Goal: Task Accomplishment & Management: Manage account settings

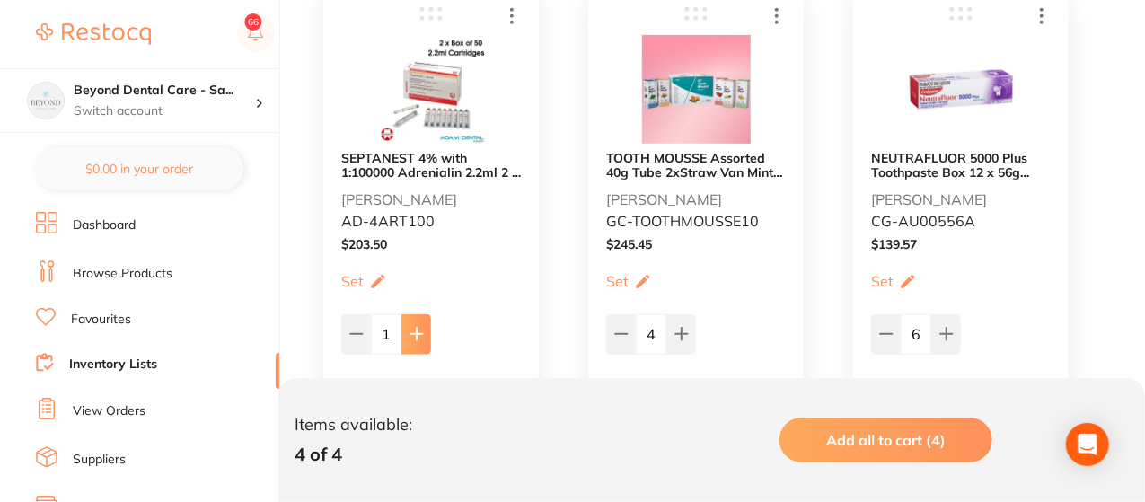
click at [420, 328] on icon at bounding box center [416, 334] width 14 height 14
type input "4"
click at [677, 329] on icon at bounding box center [681, 334] width 14 height 14
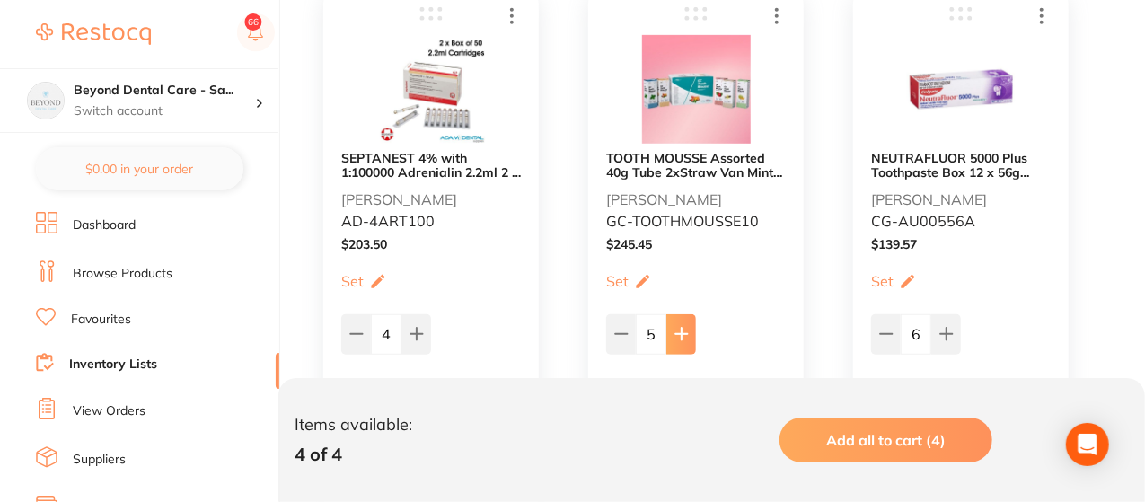
click at [677, 329] on icon at bounding box center [681, 334] width 14 height 14
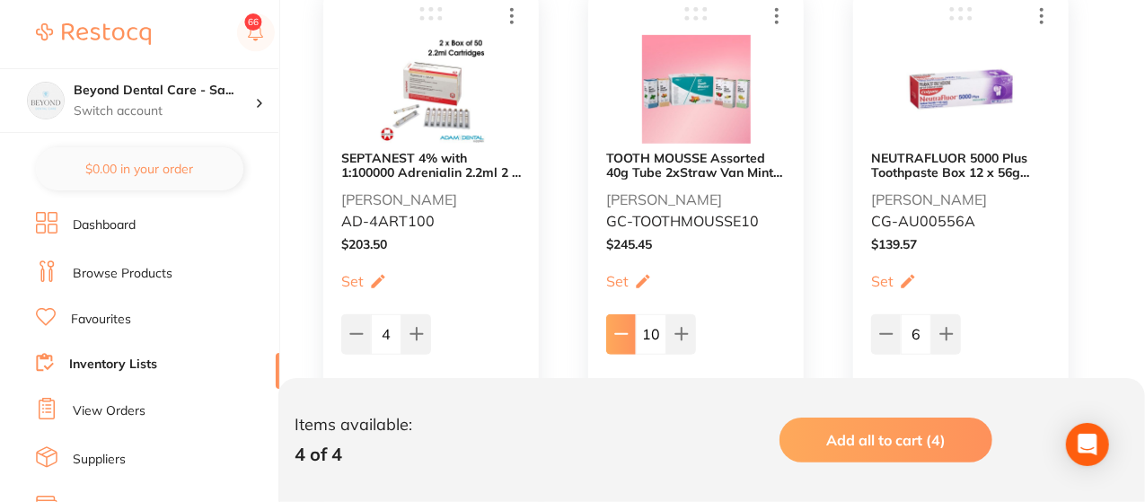
click at [618, 337] on icon at bounding box center [621, 334] width 14 height 14
type input "9"
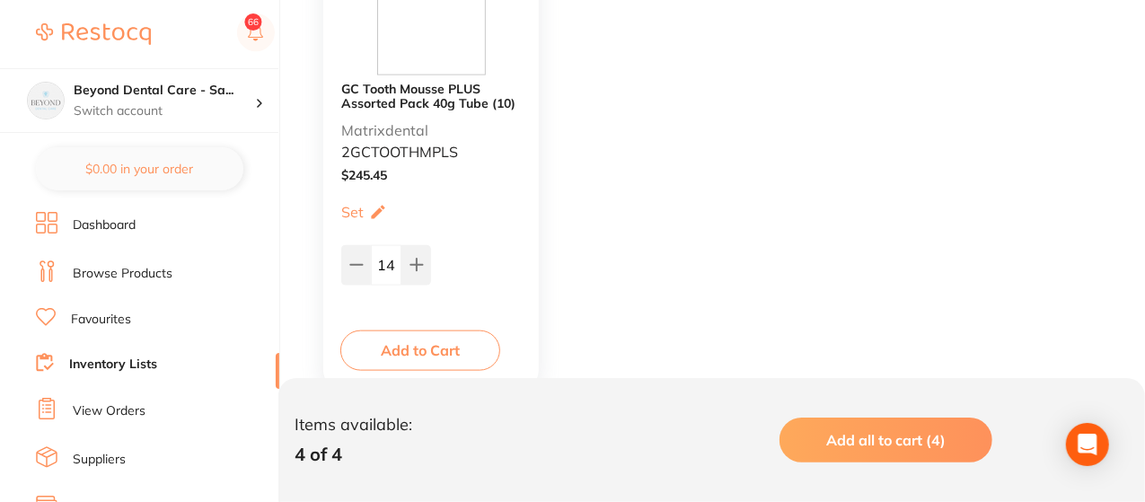
scroll to position [1006, 0]
click at [361, 257] on icon at bounding box center [356, 263] width 14 height 14
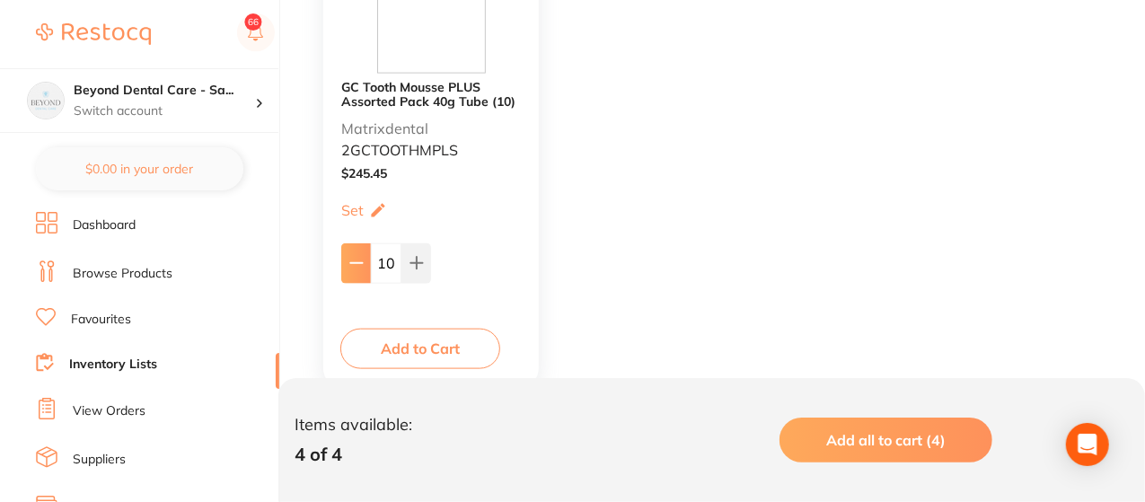
click at [361, 257] on icon at bounding box center [356, 263] width 14 height 14
type input "8"
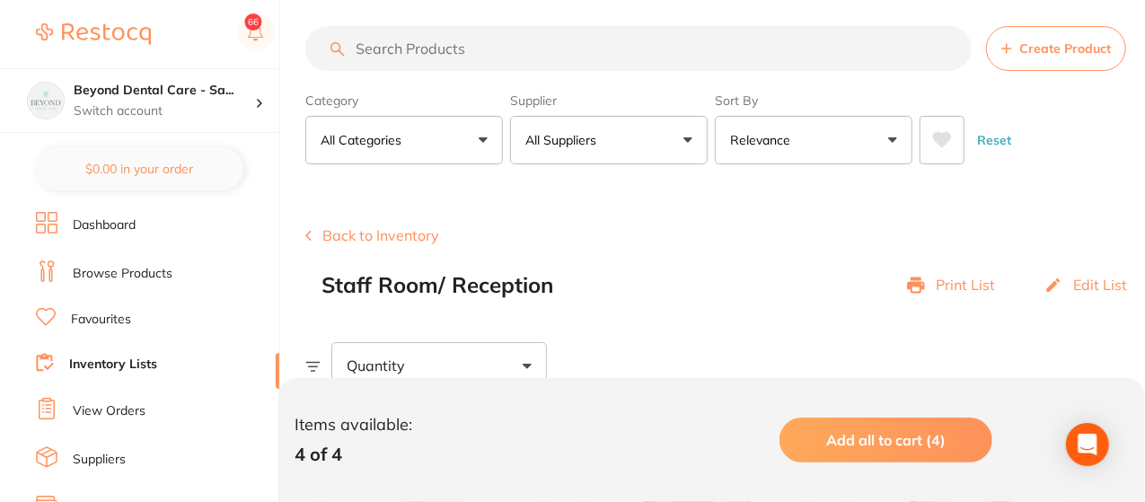
scroll to position [0, 0]
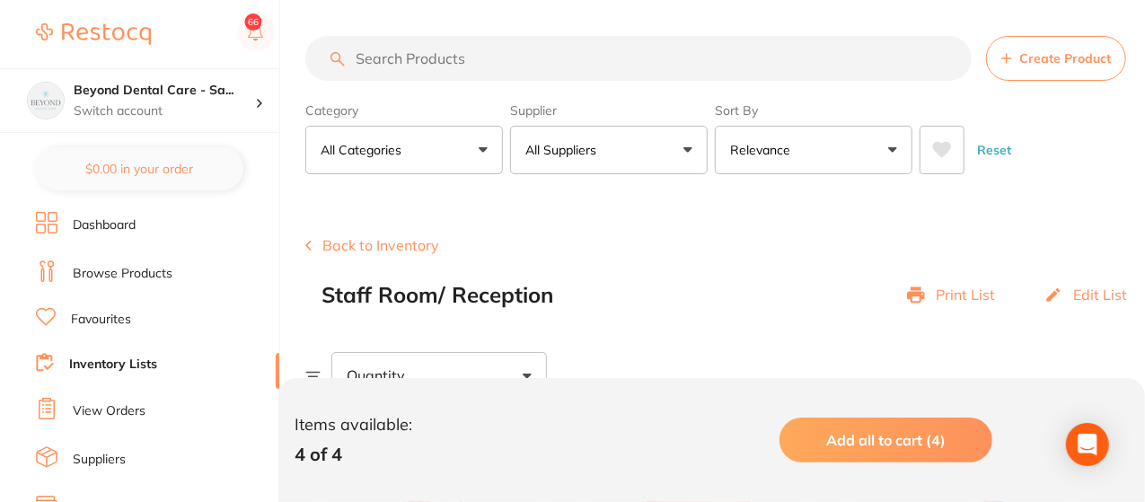
click at [370, 240] on button "Back to Inventory" at bounding box center [372, 245] width 134 height 16
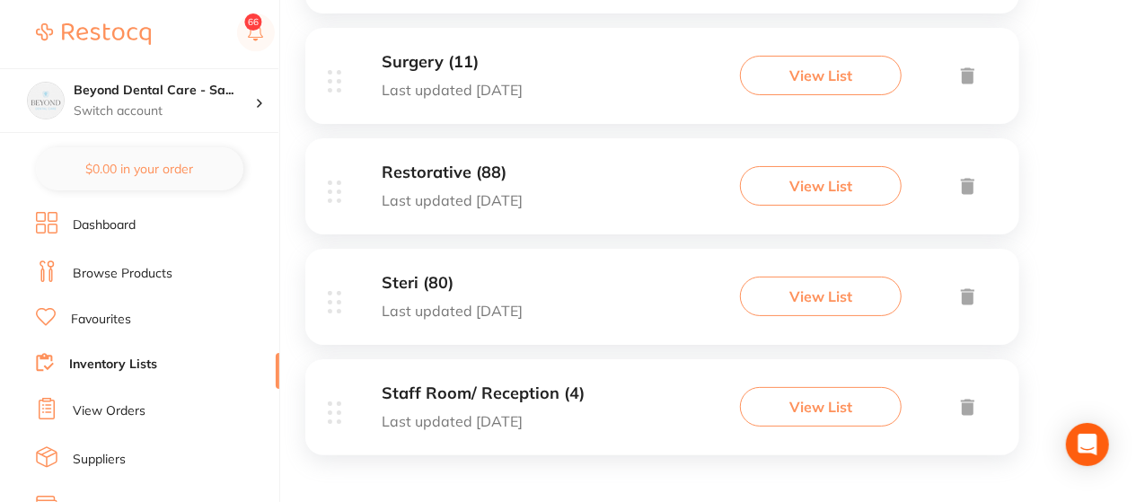
scroll to position [811, 0]
click at [779, 175] on button "View List" at bounding box center [821, 184] width 162 height 40
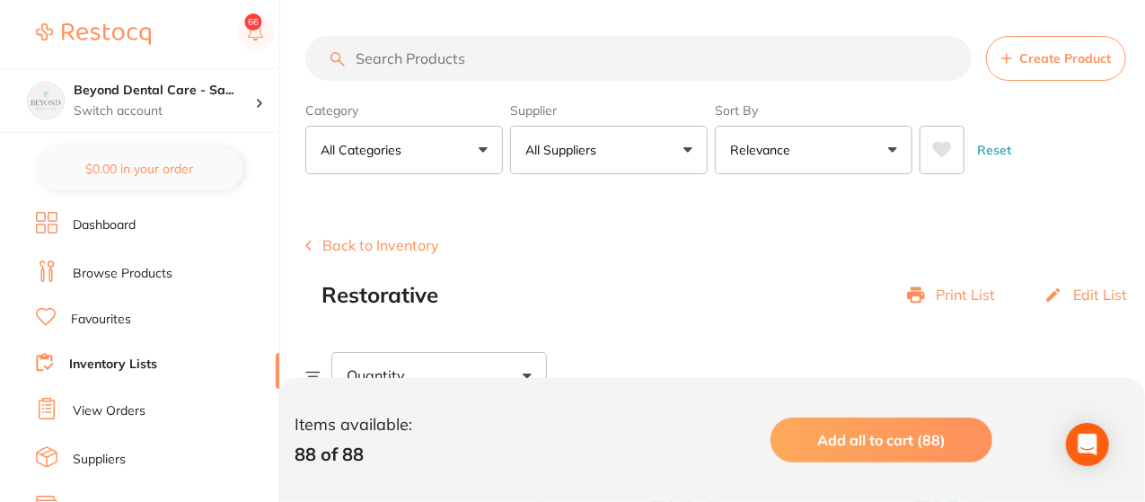
click at [493, 69] on input "search" at bounding box center [638, 58] width 666 height 45
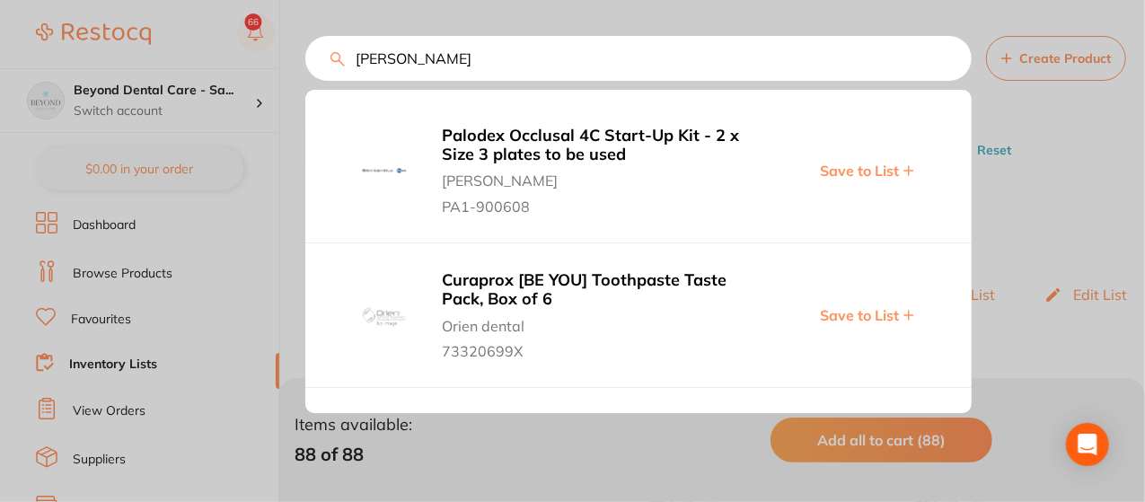
type input "bevist"
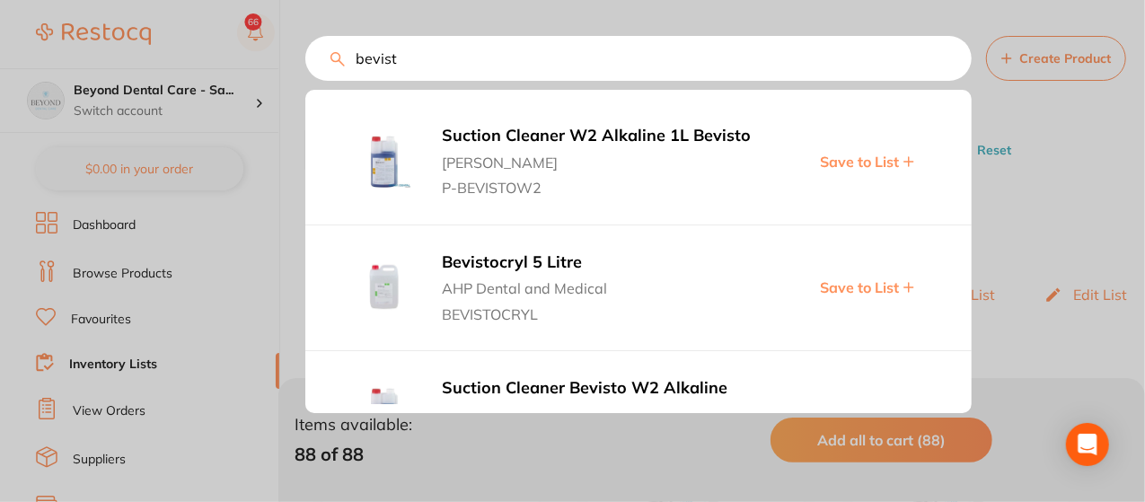
click at [950, 59] on input "bevist" at bounding box center [638, 58] width 666 height 45
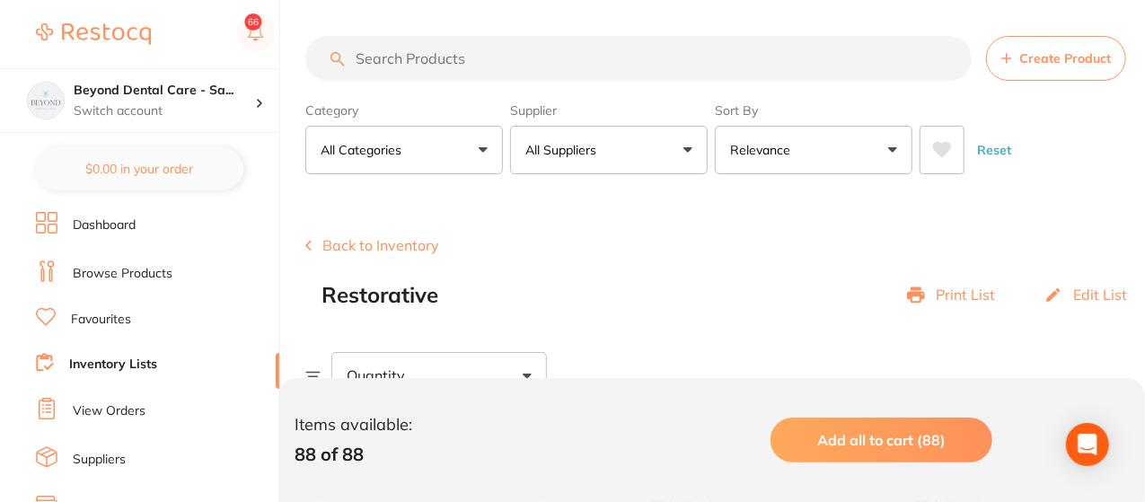
click at [950, 59] on input "search" at bounding box center [638, 58] width 666 height 45
click at [397, 247] on button "Back to Inventory" at bounding box center [372, 245] width 134 height 16
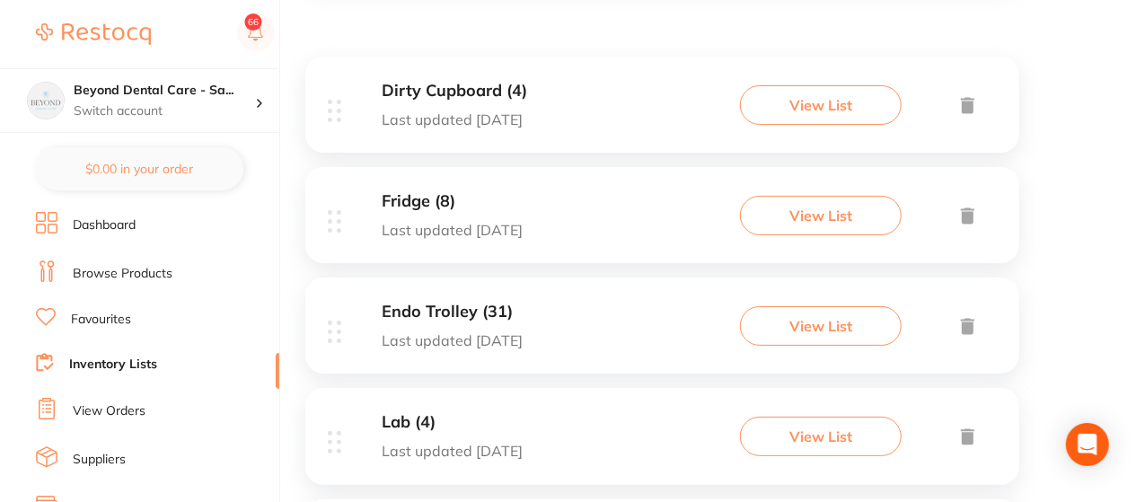
scroll to position [359, 0]
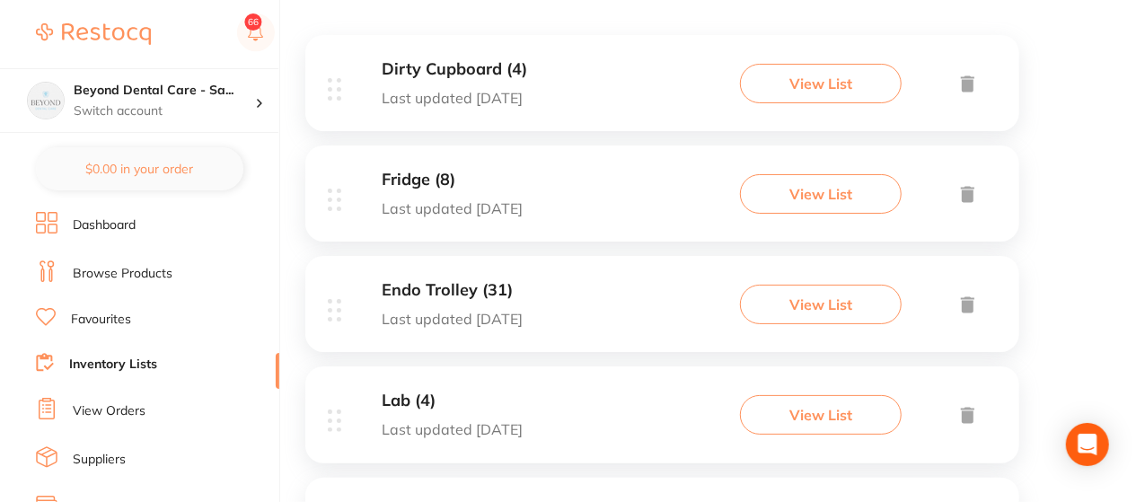
click at [834, 83] on button "View List" at bounding box center [821, 84] width 162 height 40
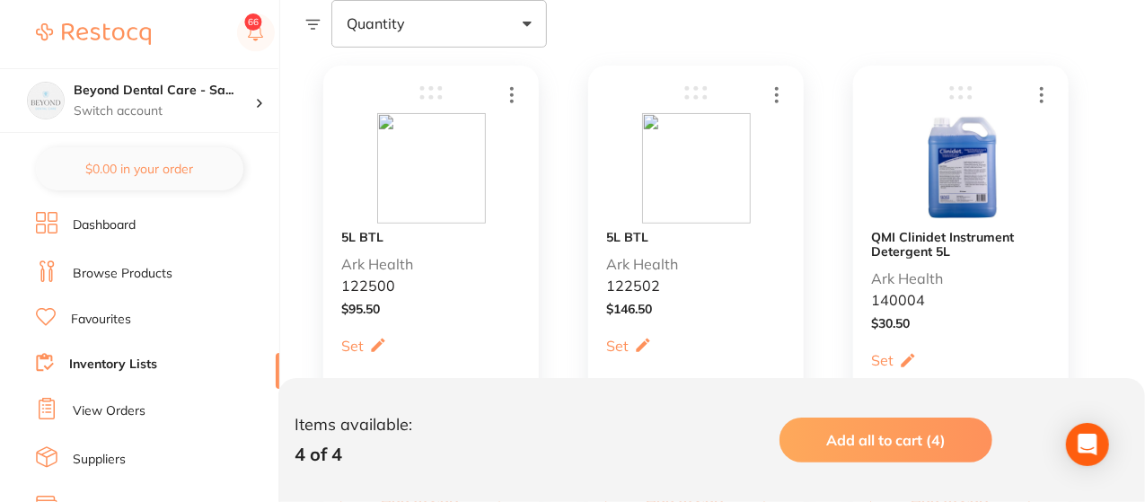
scroll to position [395, 0]
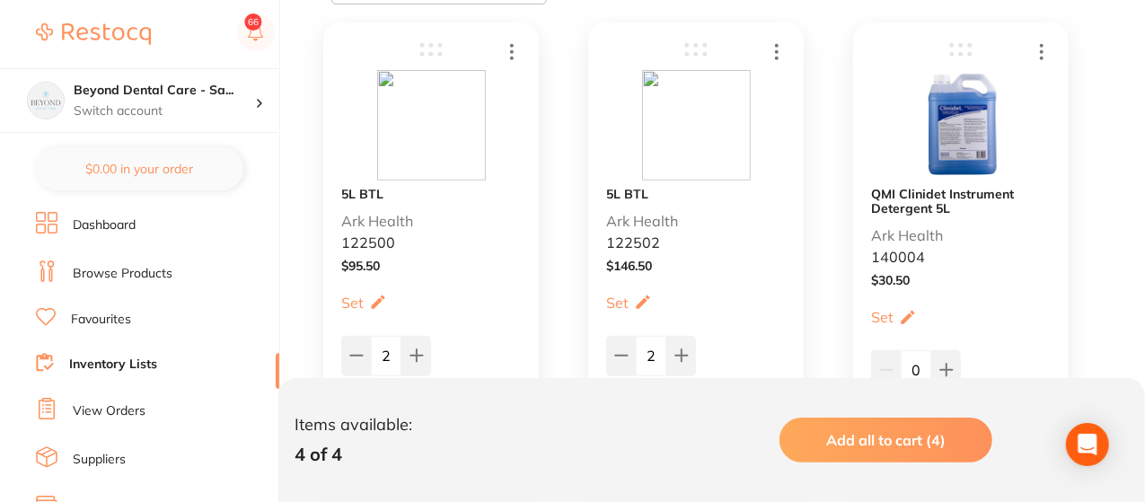
click at [650, 213] on p "Ark Health" at bounding box center [642, 221] width 72 height 16
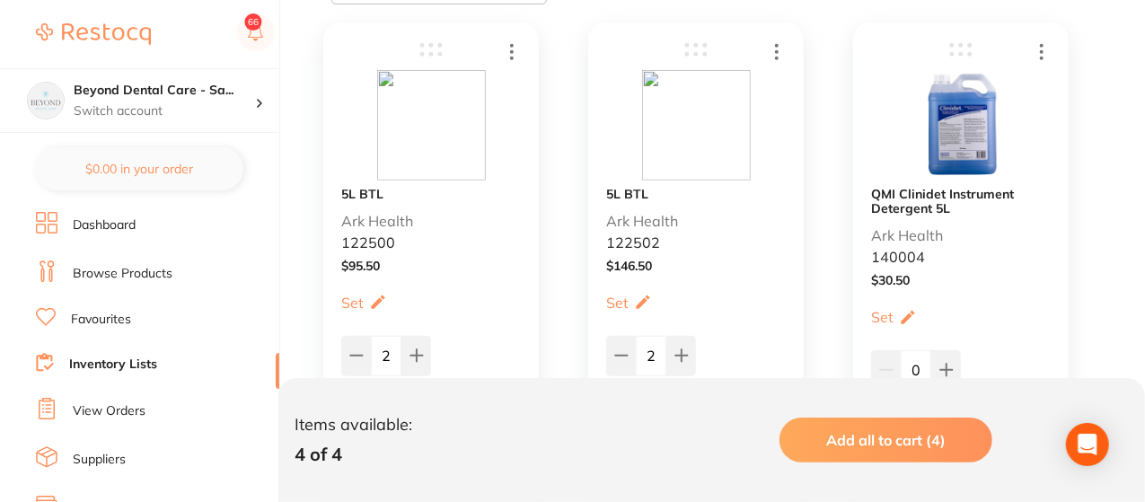
click at [650, 213] on p "Ark Health" at bounding box center [642, 221] width 72 height 16
click at [777, 48] on icon at bounding box center [777, 51] width 22 height 22
click at [697, 49] on span at bounding box center [705, 51] width 163 height 22
click at [642, 242] on p "122502" at bounding box center [633, 242] width 54 height 16
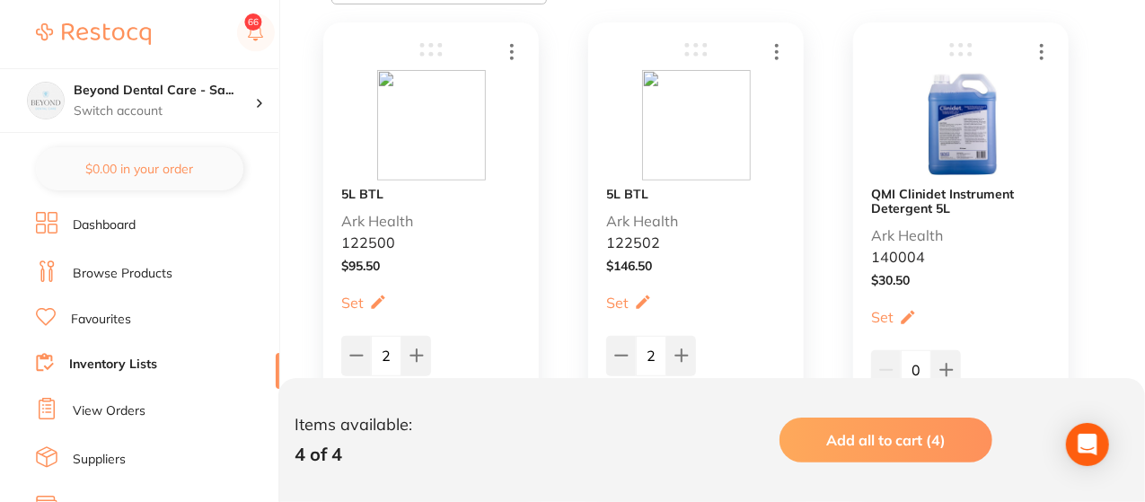
click at [642, 242] on p "122502" at bounding box center [633, 242] width 54 height 16
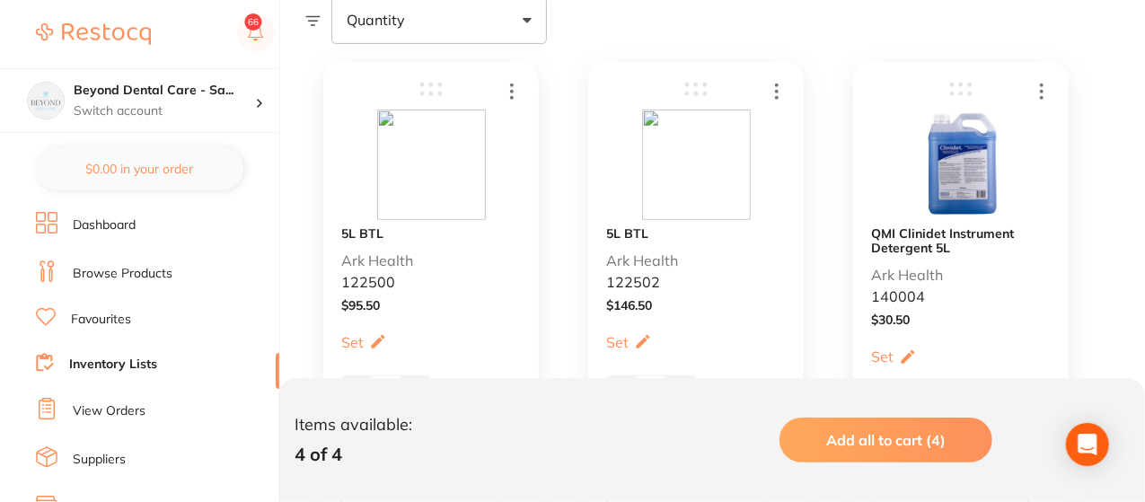
scroll to position [323, 0]
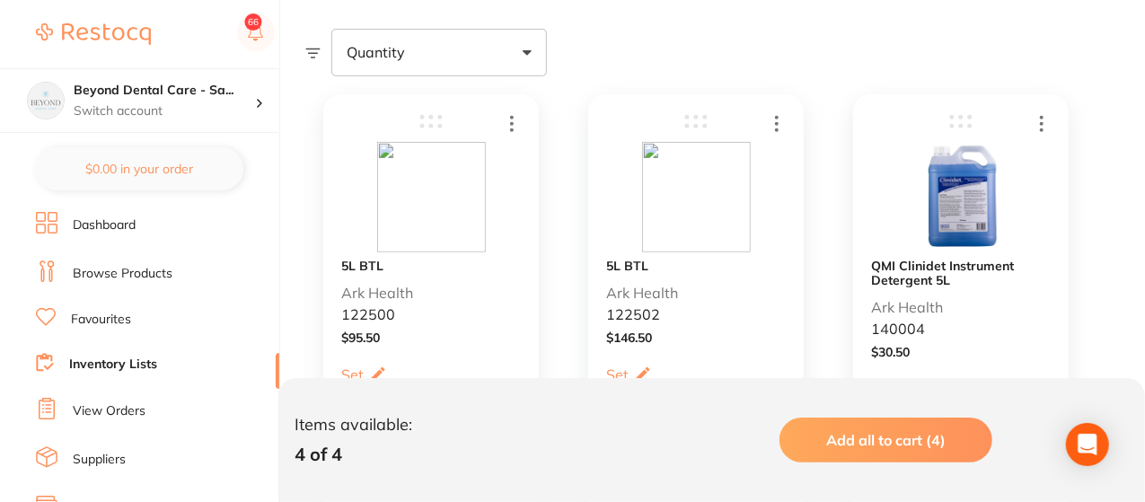
click at [385, 151] on img at bounding box center [431, 197] width 109 height 110
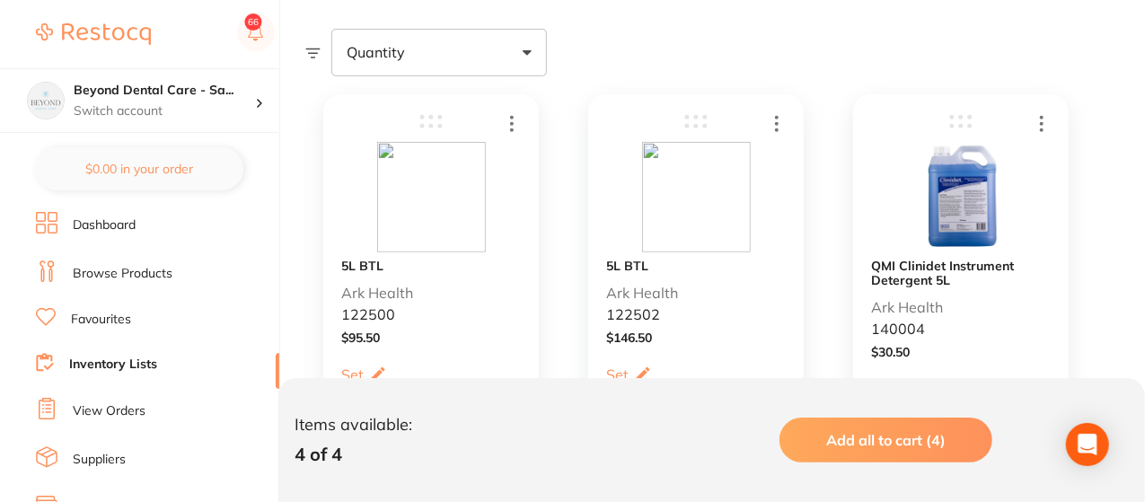
click at [385, 151] on img at bounding box center [431, 197] width 109 height 110
click at [378, 330] on div "$ 95.50" at bounding box center [431, 337] width 180 height 14
click at [381, 286] on p "Ark Health" at bounding box center [377, 293] width 72 height 16
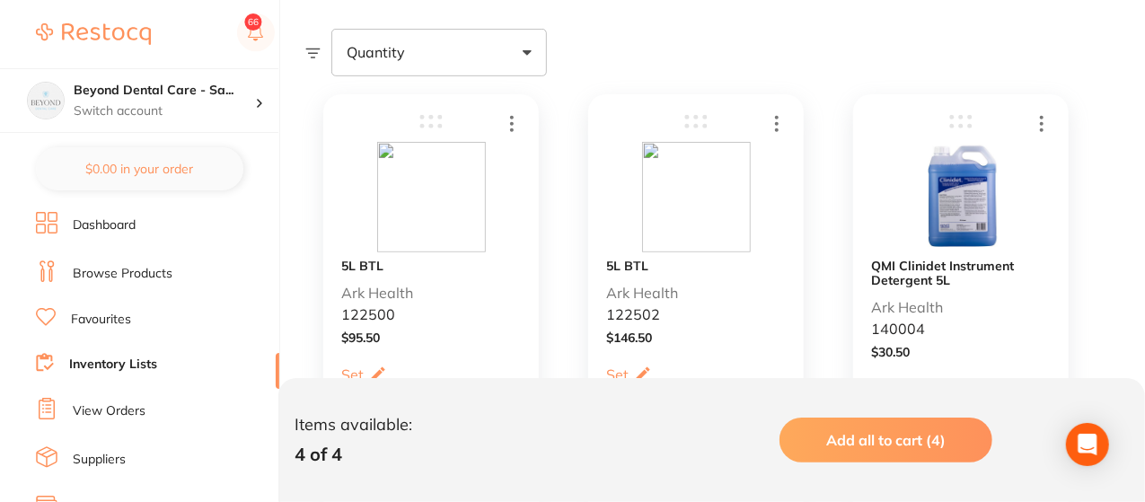
click at [496, 259] on div "5L BTL Ark Health 122500" at bounding box center [431, 291] width 180 height 65
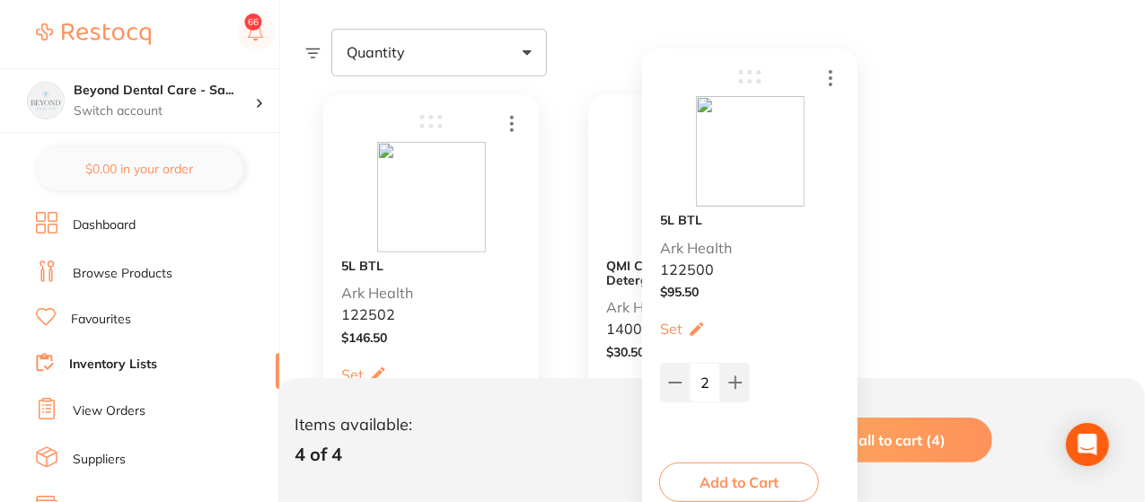
drag, startPoint x: 496, startPoint y: 259, endPoint x: 870, endPoint y: 197, distance: 379.5
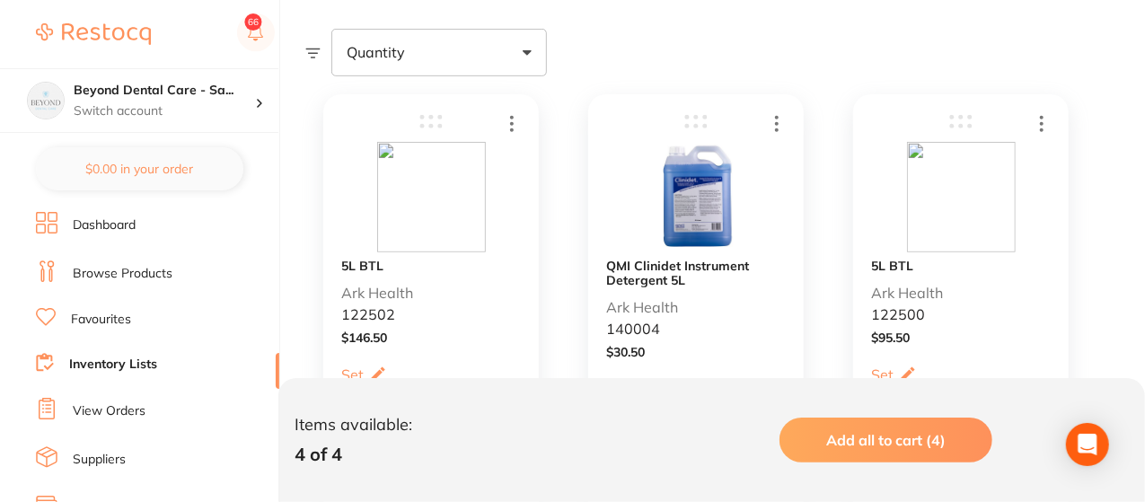
click at [936, 286] on p "Ark Health" at bounding box center [907, 293] width 72 height 16
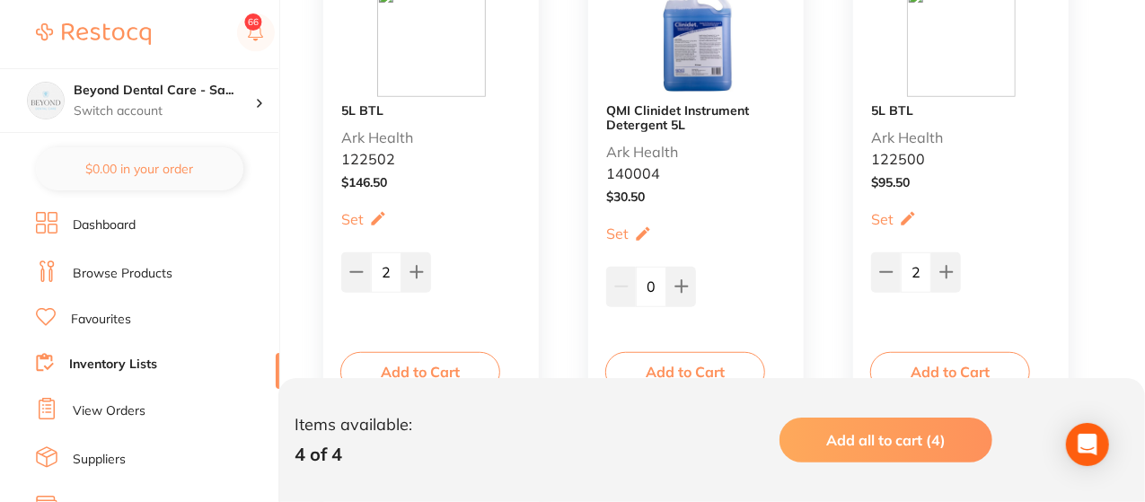
scroll to position [503, 0]
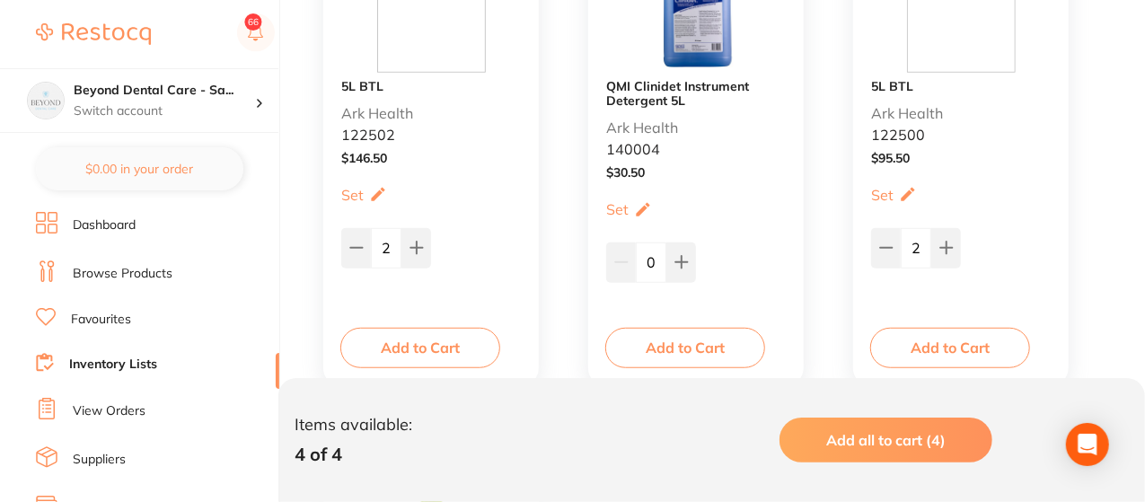
click at [944, 66] on img at bounding box center [961, 17] width 109 height 110
click at [943, 57] on div "5L BTL Ark Health 122502 $ 146.50 Set Set Min / Max 2 Set Set Min / Max Add to …" at bounding box center [711, 409] width 813 height 1025
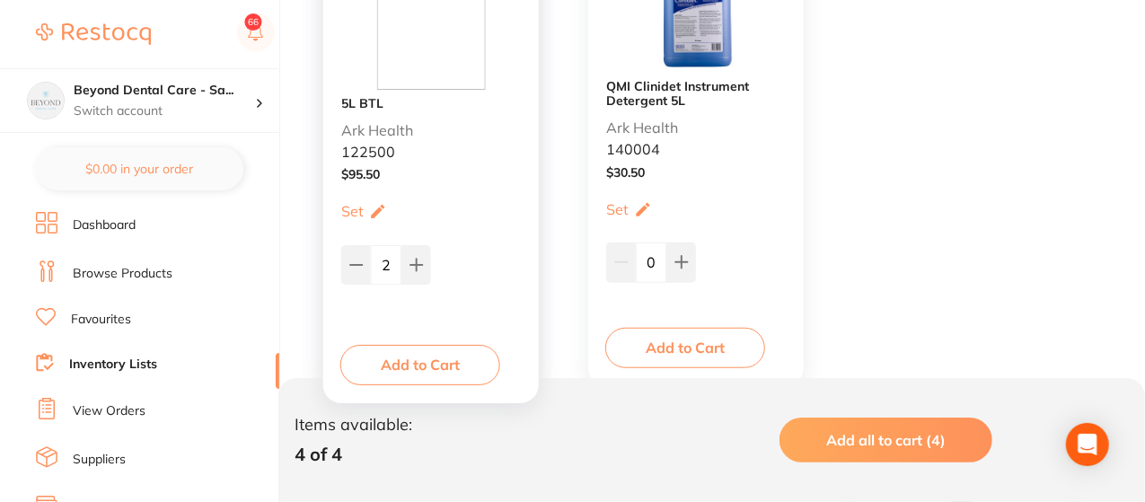
scroll to position [502, 0]
click at [943, 57] on div "5L BTL Ark Health 122502 $ 146.50 Set Set Min / Max 2 Set Set Min / Max Add to …" at bounding box center [711, 410] width 813 height 1025
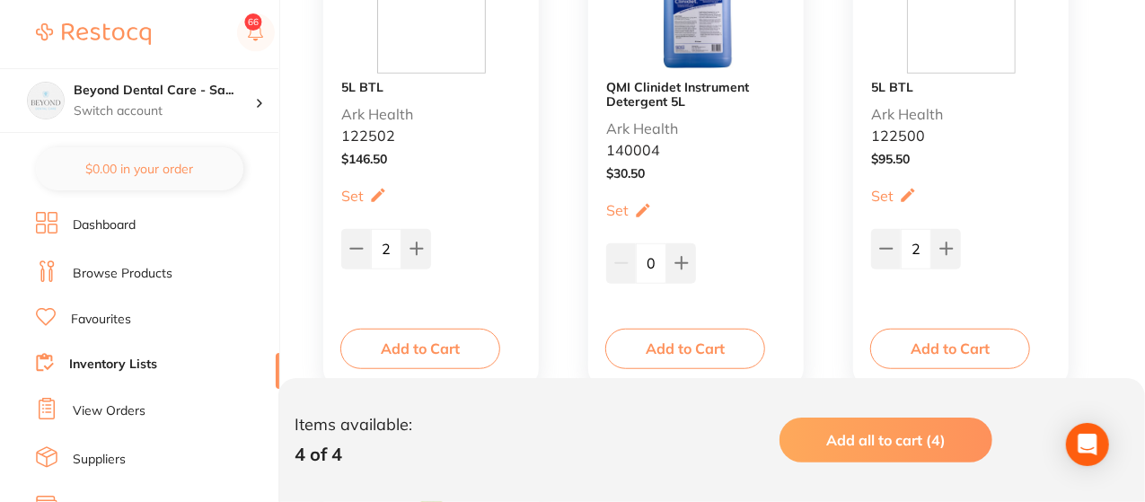
click at [379, 108] on p "Ark Health" at bounding box center [377, 114] width 72 height 16
click at [359, 81] on b "5L BTL" at bounding box center [362, 87] width 42 height 14
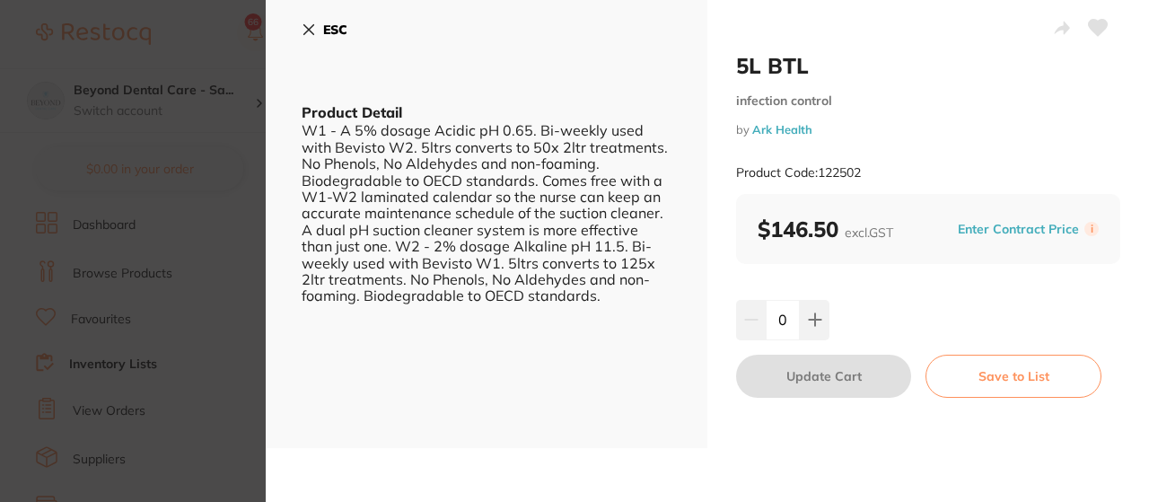
click at [304, 31] on icon at bounding box center [309, 29] width 14 height 14
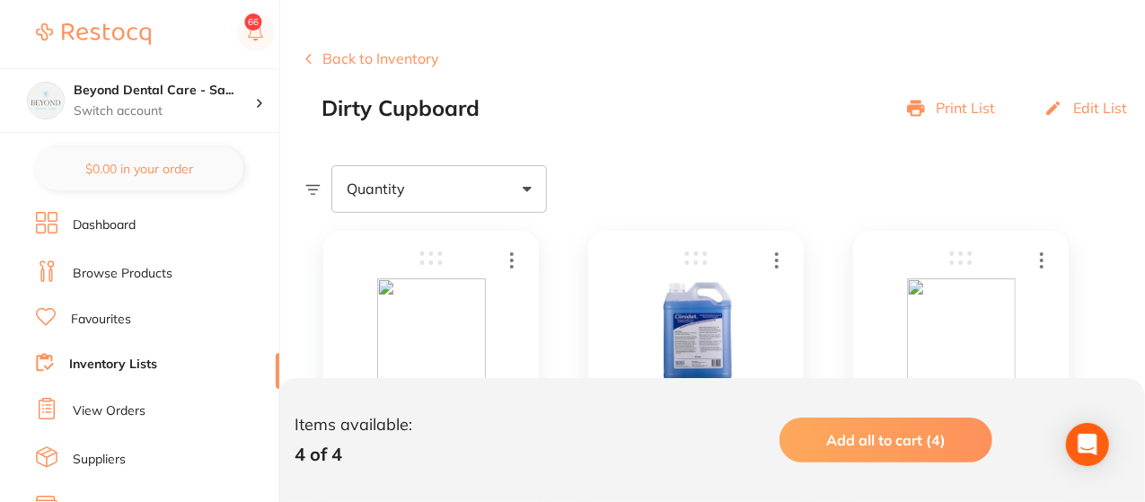
scroll to position [179, 0]
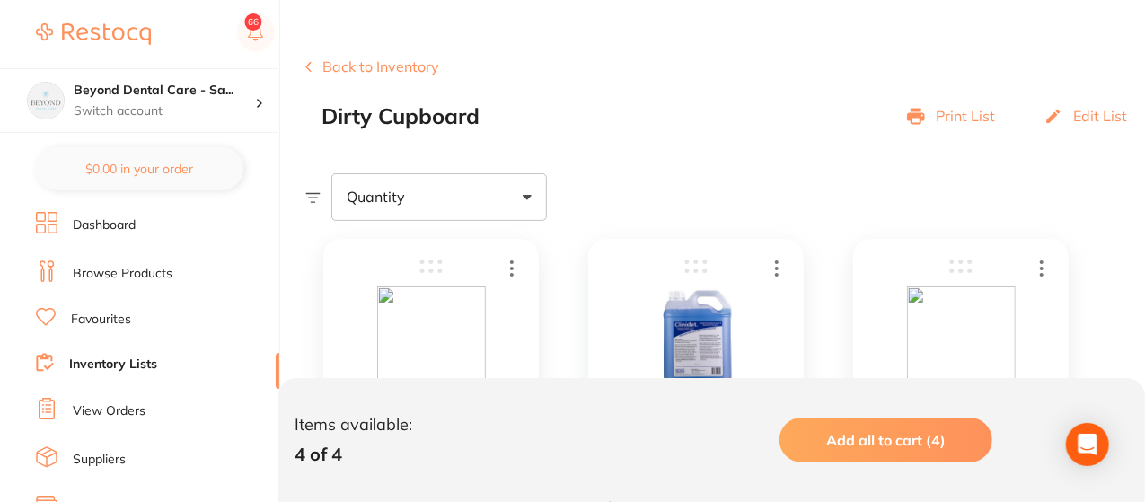
click at [379, 62] on button "Back to Inventory" at bounding box center [372, 66] width 134 height 16
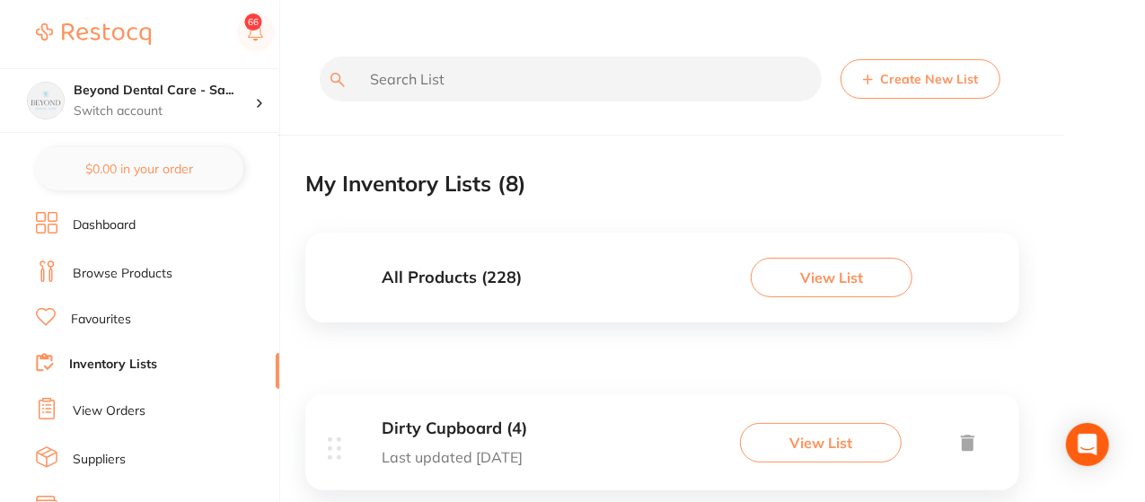
click at [727, 157] on div "My Inventory Lists ( 8 )" at bounding box center [662, 184] width 714 height 60
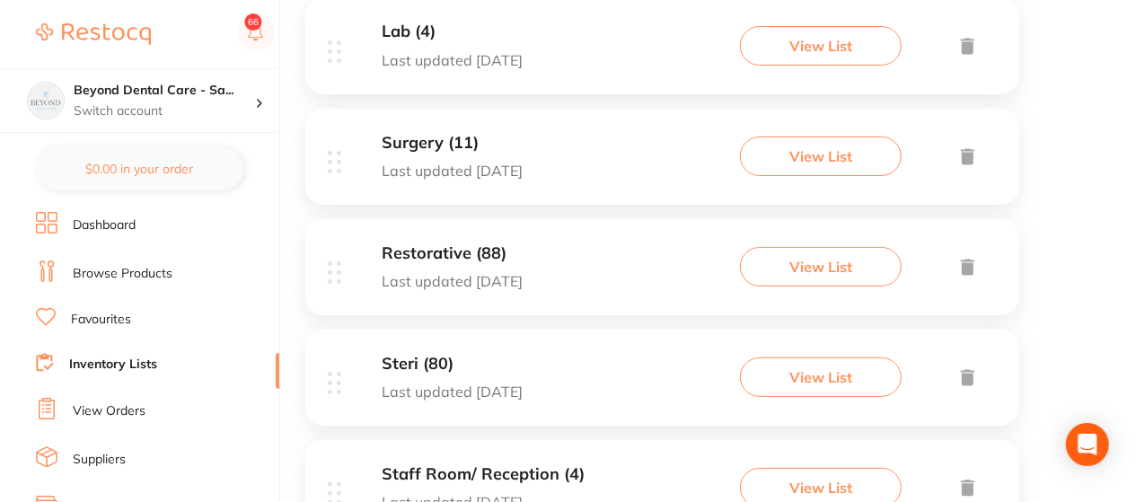
scroll to position [754, 0]
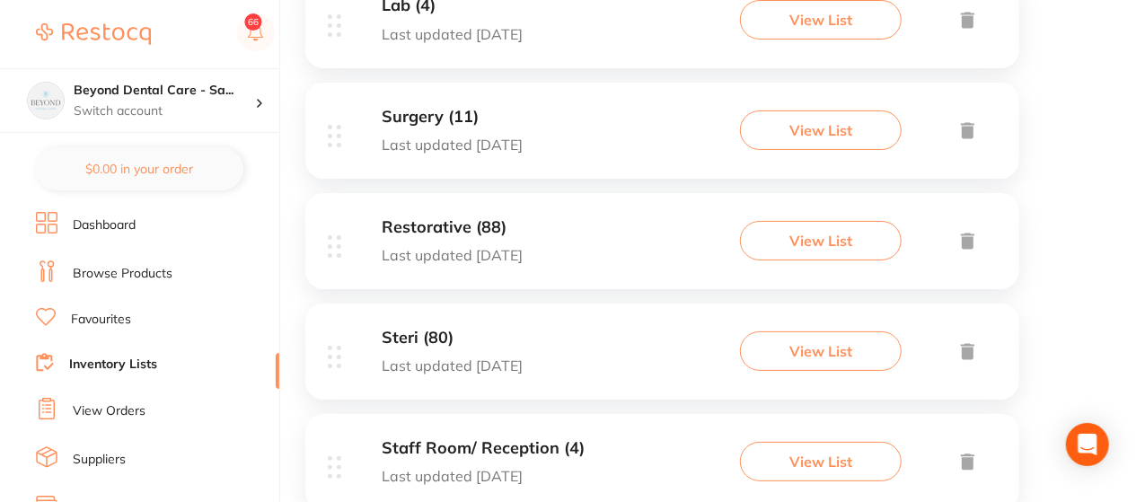
click at [830, 229] on button "View List" at bounding box center [821, 241] width 162 height 40
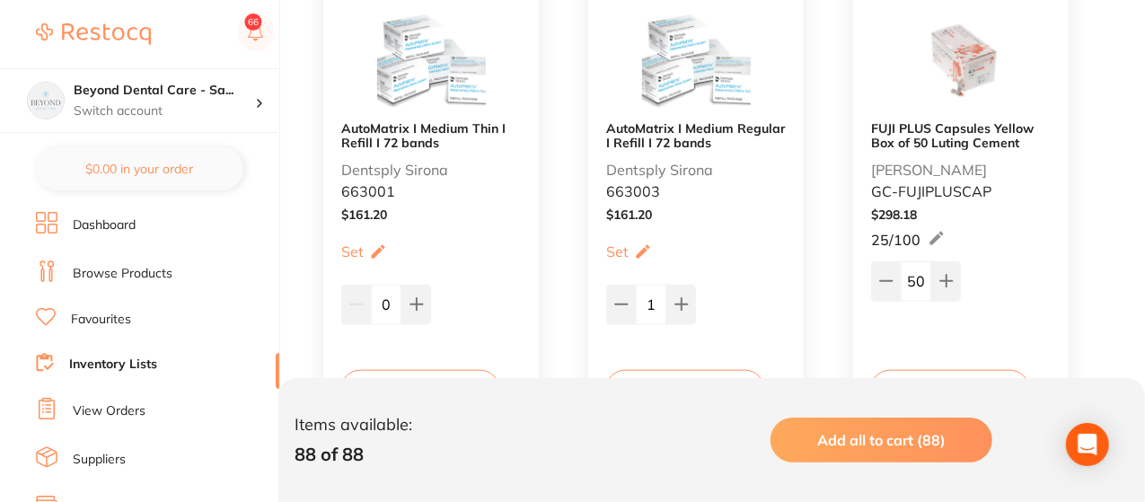
scroll to position [970, 0]
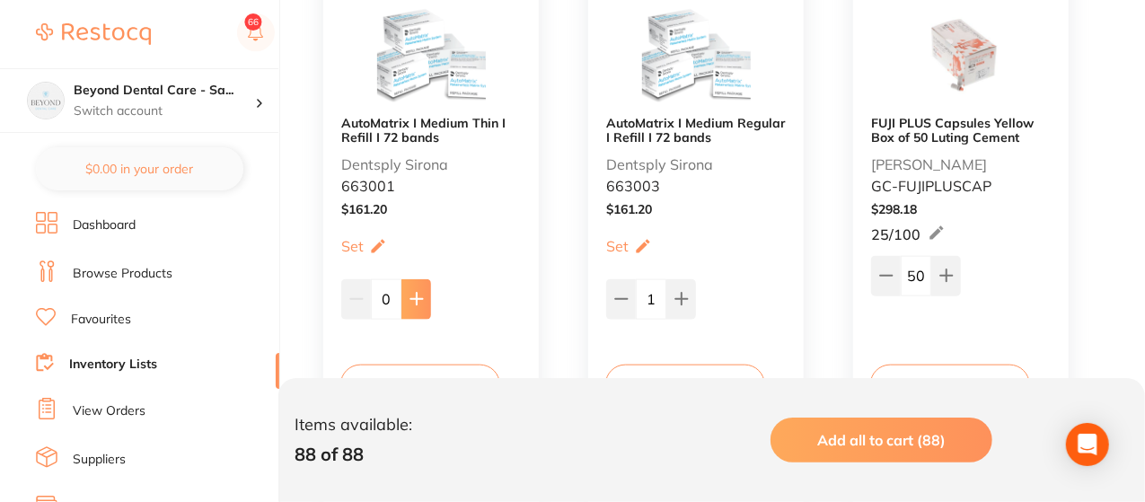
click at [415, 294] on icon at bounding box center [416, 299] width 14 height 14
type input "2"
click at [885, 277] on icon at bounding box center [886, 275] width 14 height 14
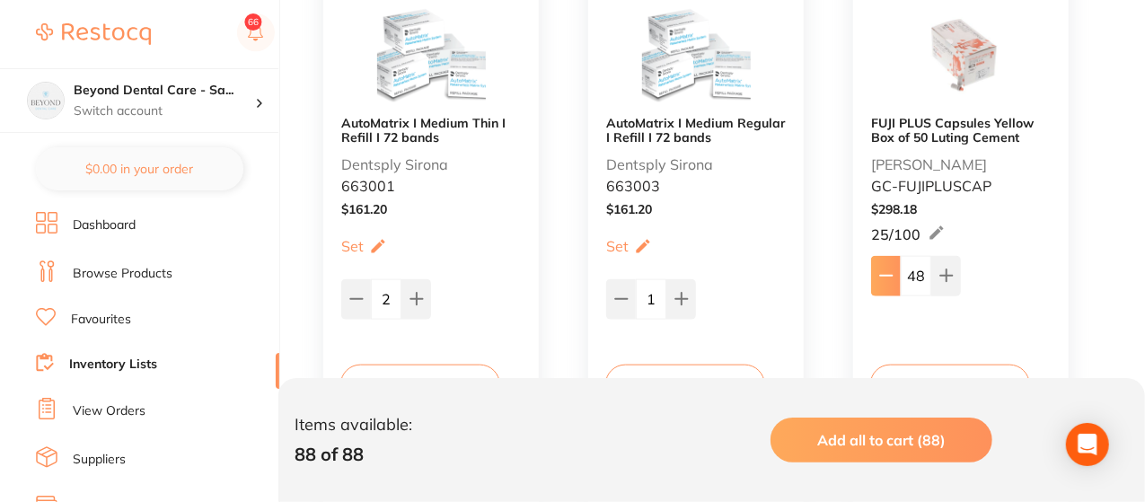
click at [885, 277] on icon at bounding box center [886, 275] width 14 height 14
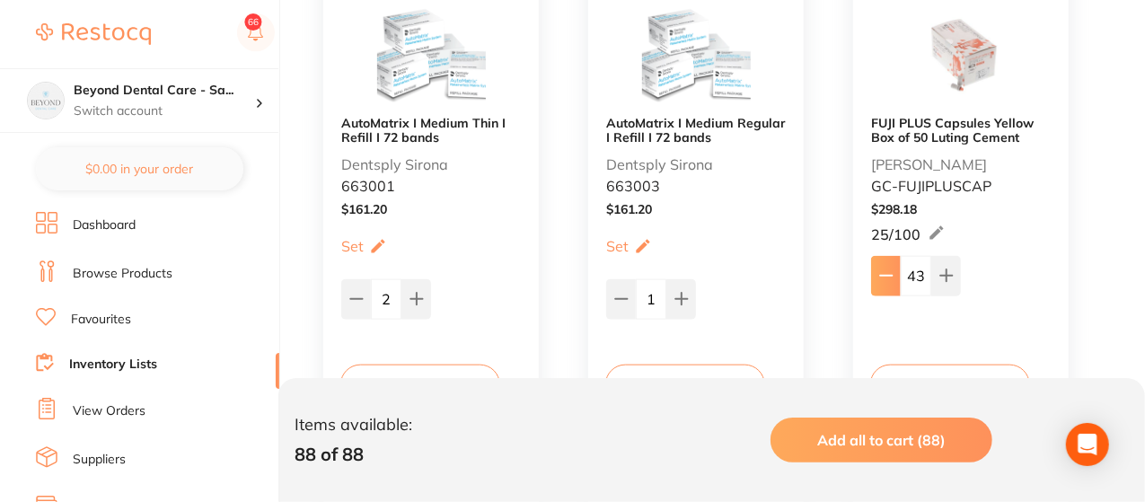
click at [885, 277] on icon at bounding box center [886, 275] width 14 height 14
click at [955, 274] on button at bounding box center [946, 276] width 30 height 40
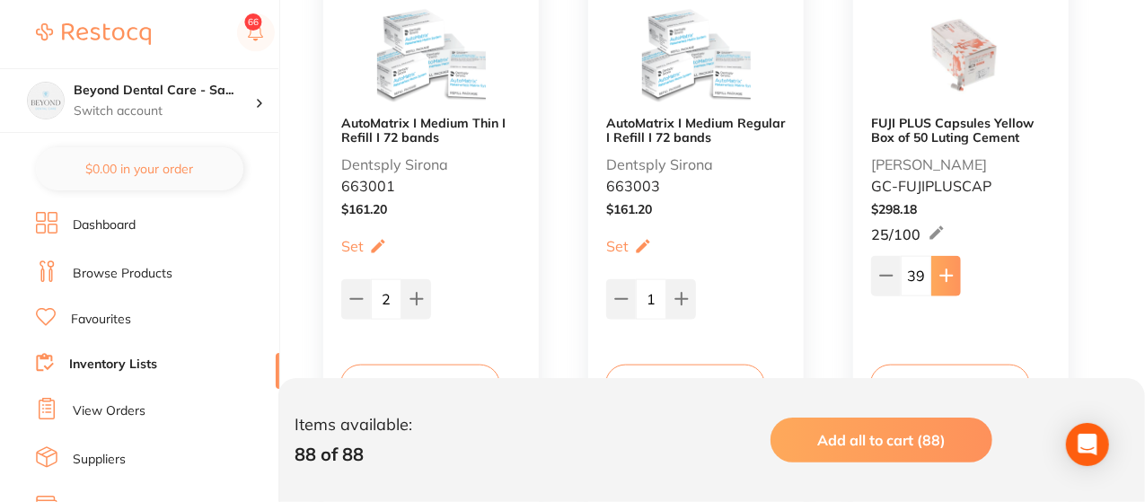
type input "40"
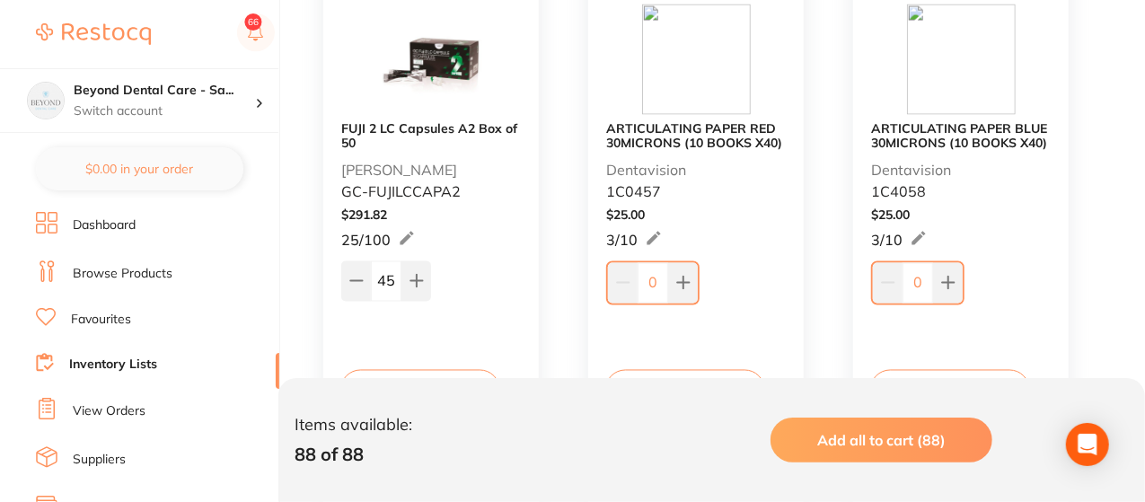
scroll to position [1472, 0]
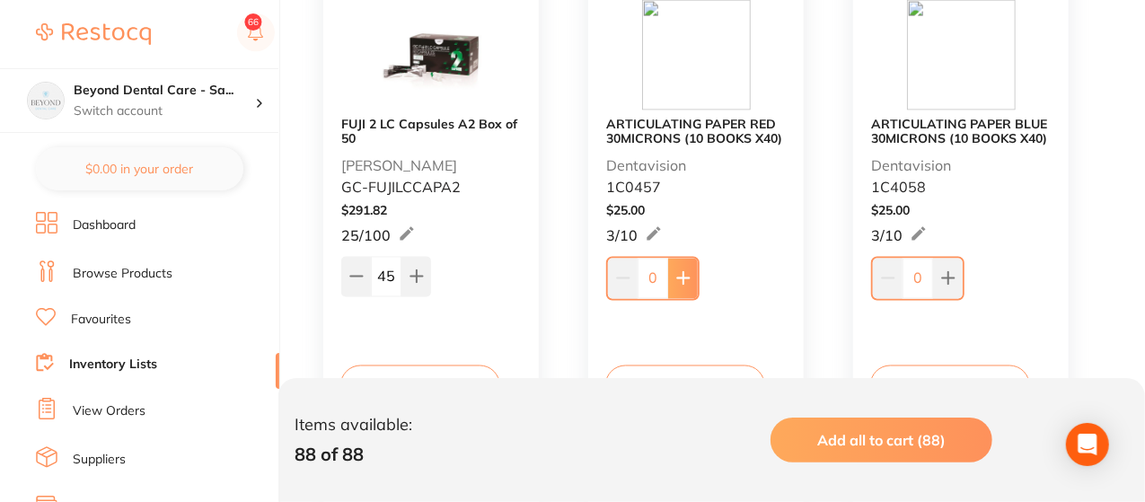
click at [683, 268] on button at bounding box center [683, 279] width 30 height 40
type input "1"
click at [950, 277] on icon at bounding box center [948, 279] width 12 height 12
type input "1"
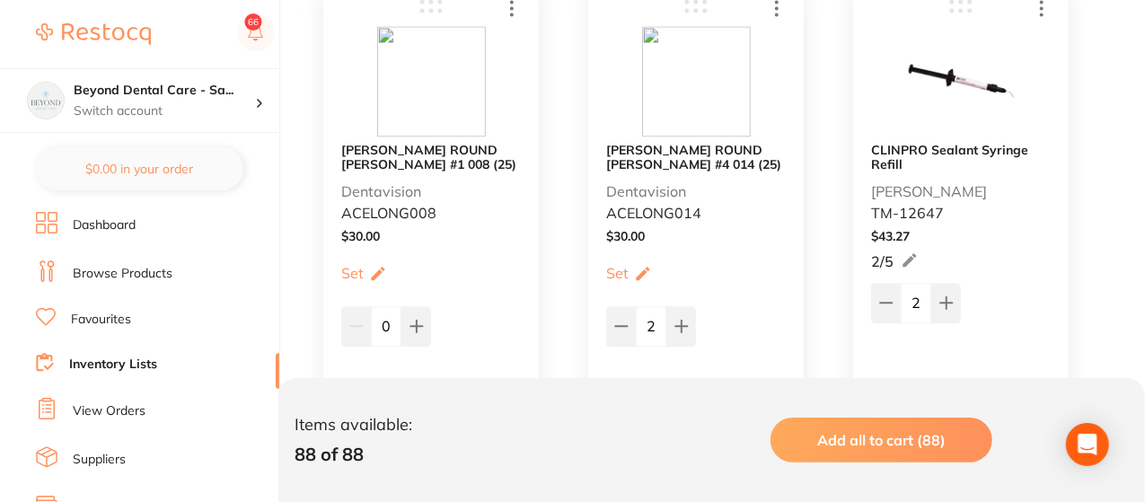
scroll to position [1975, 0]
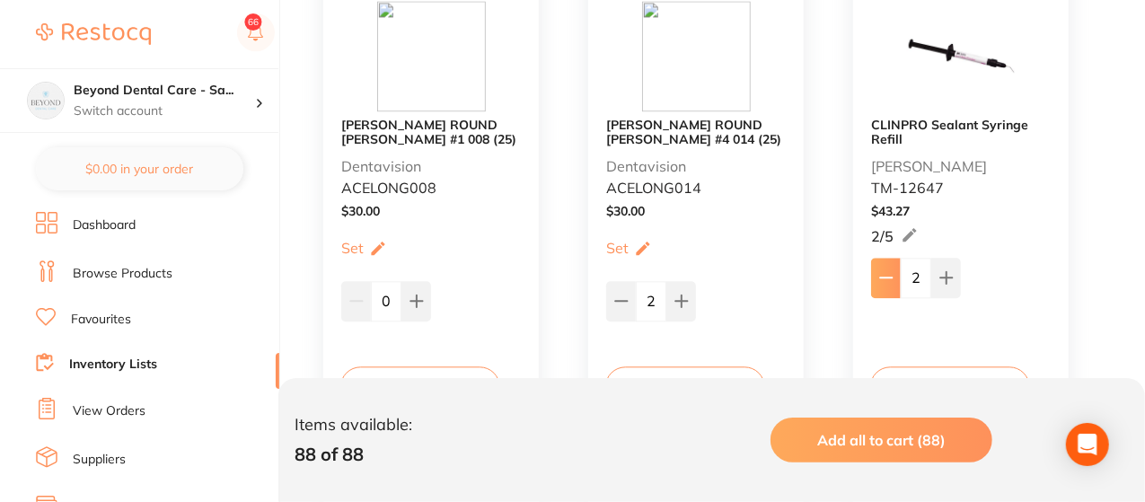
click at [884, 275] on icon at bounding box center [886, 277] width 14 height 14
type input "1"
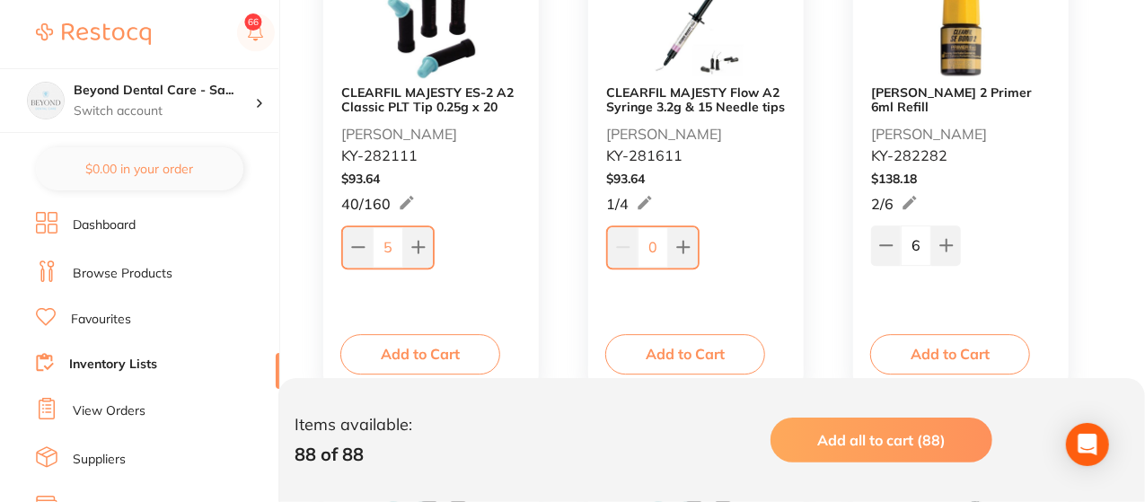
scroll to position [2514, 0]
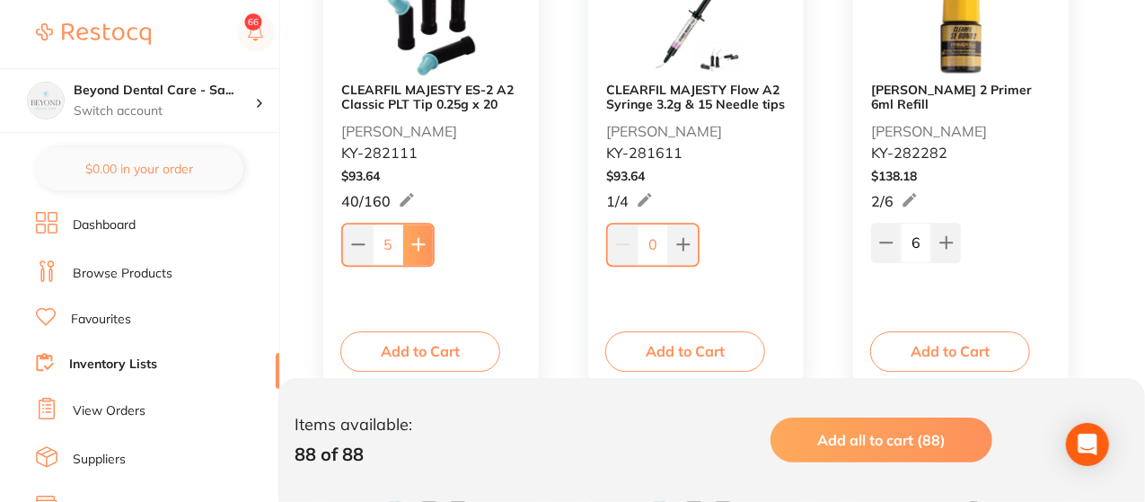
click at [427, 242] on button at bounding box center [418, 244] width 30 height 40
type input "7"
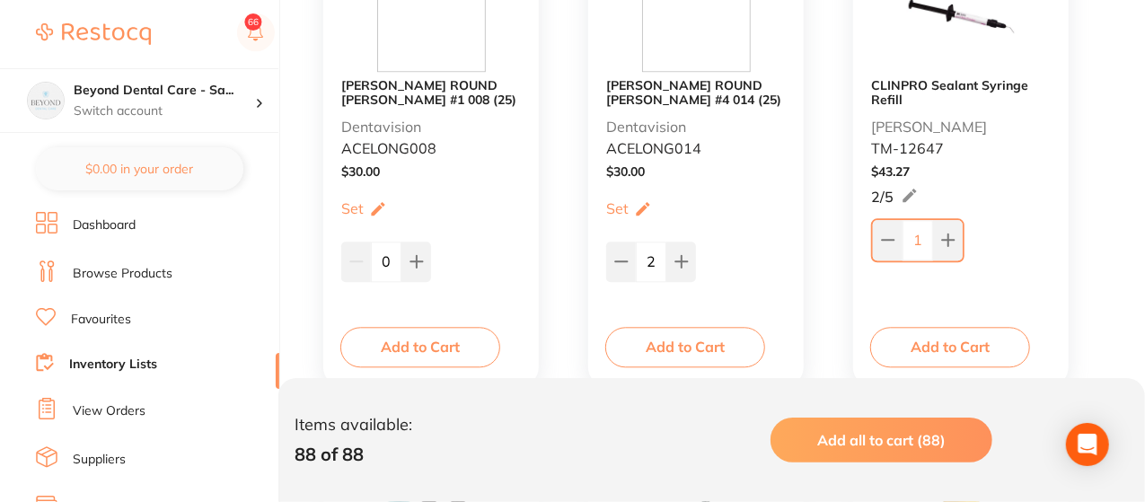
scroll to position [2011, 0]
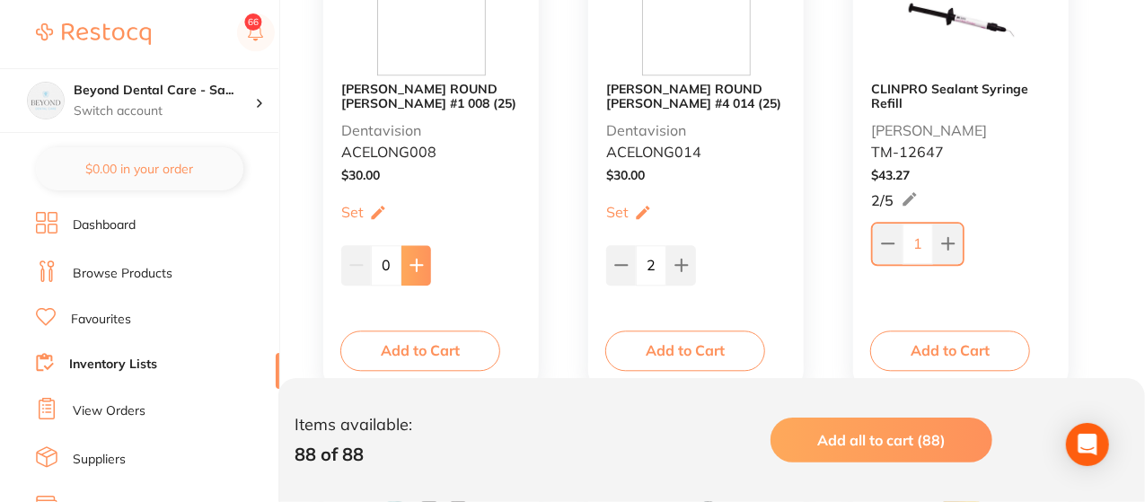
click at [415, 258] on icon at bounding box center [416, 265] width 14 height 14
type input "2"
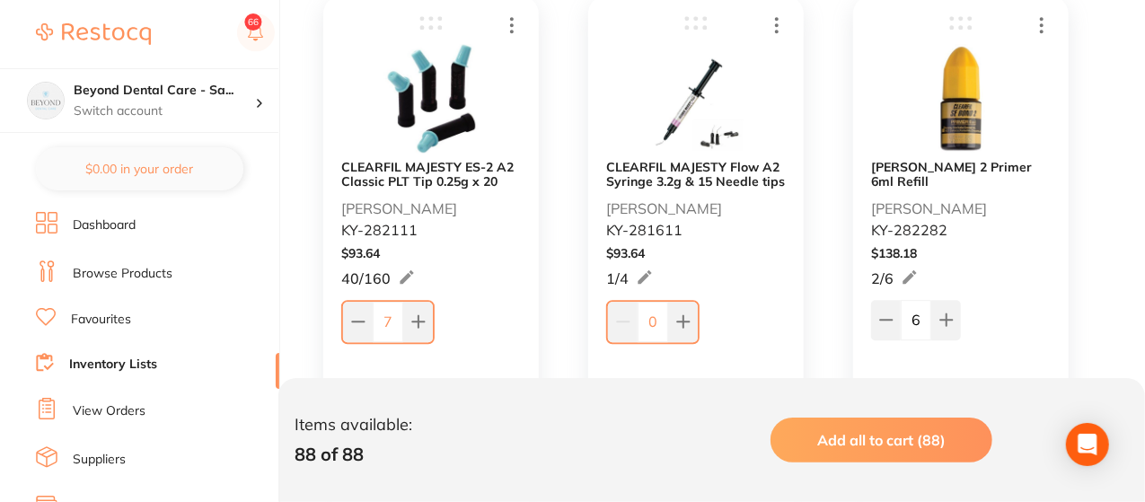
scroll to position [2442, 0]
